Goal: Transaction & Acquisition: Purchase product/service

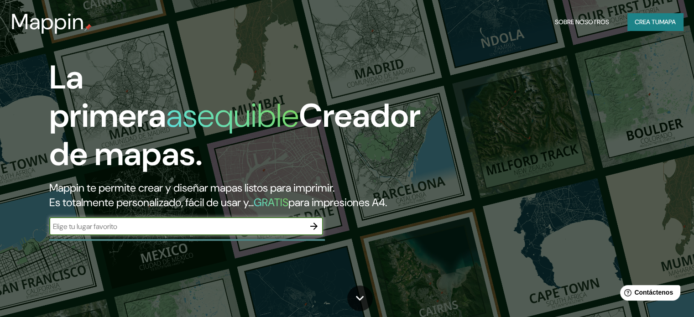
click at [205, 232] on input "text" at bounding box center [176, 226] width 255 height 10
type input "YERBA BUENA TUCUMAN"
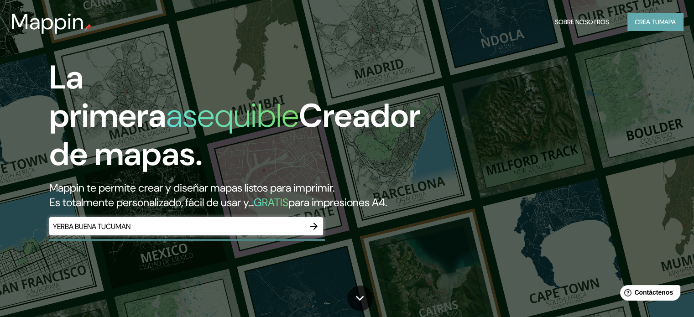
click at [647, 15] on button "Crea tu mapa" at bounding box center [655, 21] width 56 height 17
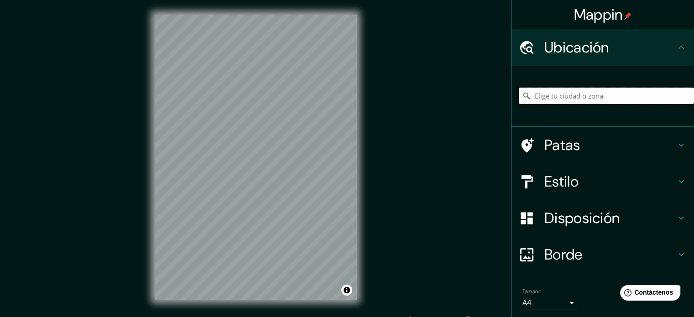
click at [542, 98] on input "Elige tu ciudad o zona" at bounding box center [605, 96] width 175 height 16
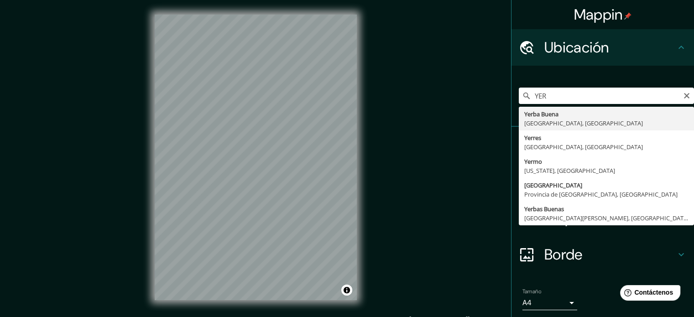
type input "[GEOGRAPHIC_DATA], [GEOGRAPHIC_DATA], [GEOGRAPHIC_DATA]"
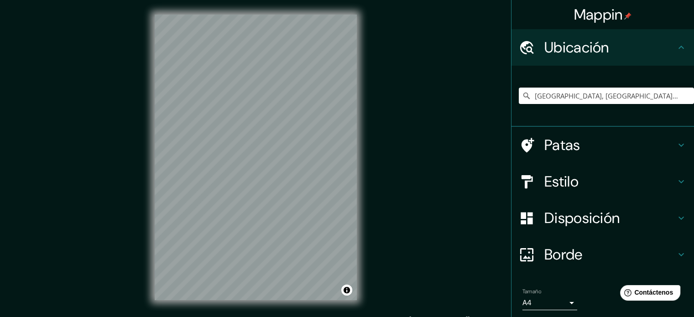
click at [675, 179] on icon at bounding box center [680, 181] width 11 height 11
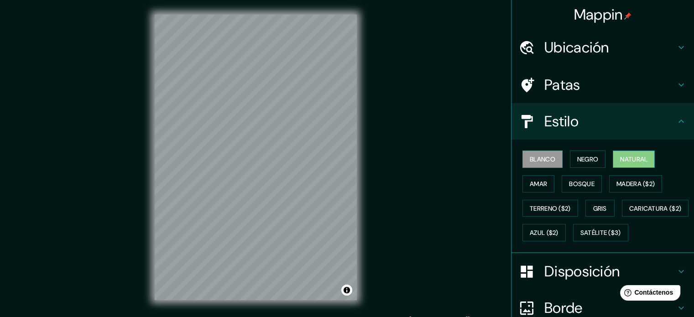
click at [620, 163] on font "Natural" at bounding box center [633, 159] width 27 height 12
click at [550, 161] on button "Blanco" at bounding box center [542, 158] width 40 height 17
click at [587, 210] on button "Gris" at bounding box center [599, 208] width 29 height 17
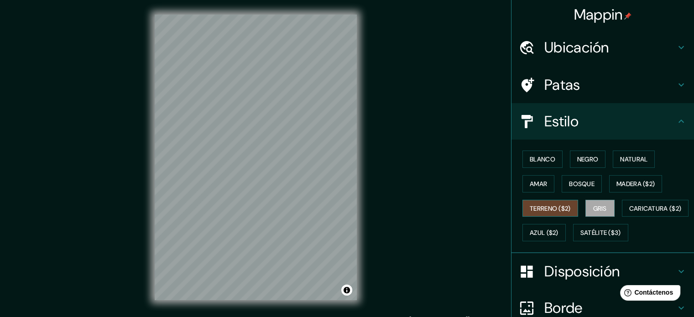
click at [566, 210] on button "Terreno ($2)" at bounding box center [550, 208] width 56 height 17
click at [538, 162] on font "Blanco" at bounding box center [542, 159] width 26 height 8
